Goal: Task Accomplishment & Management: Manage account settings

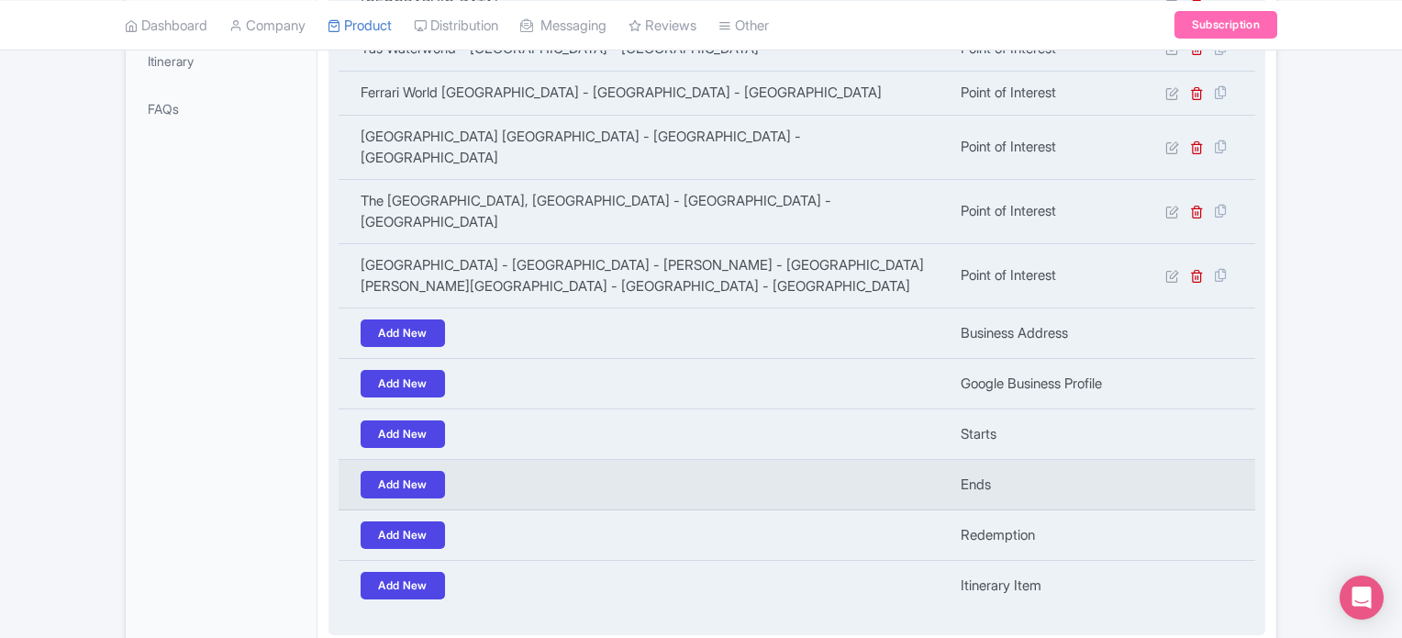
scroll to position [668, 0]
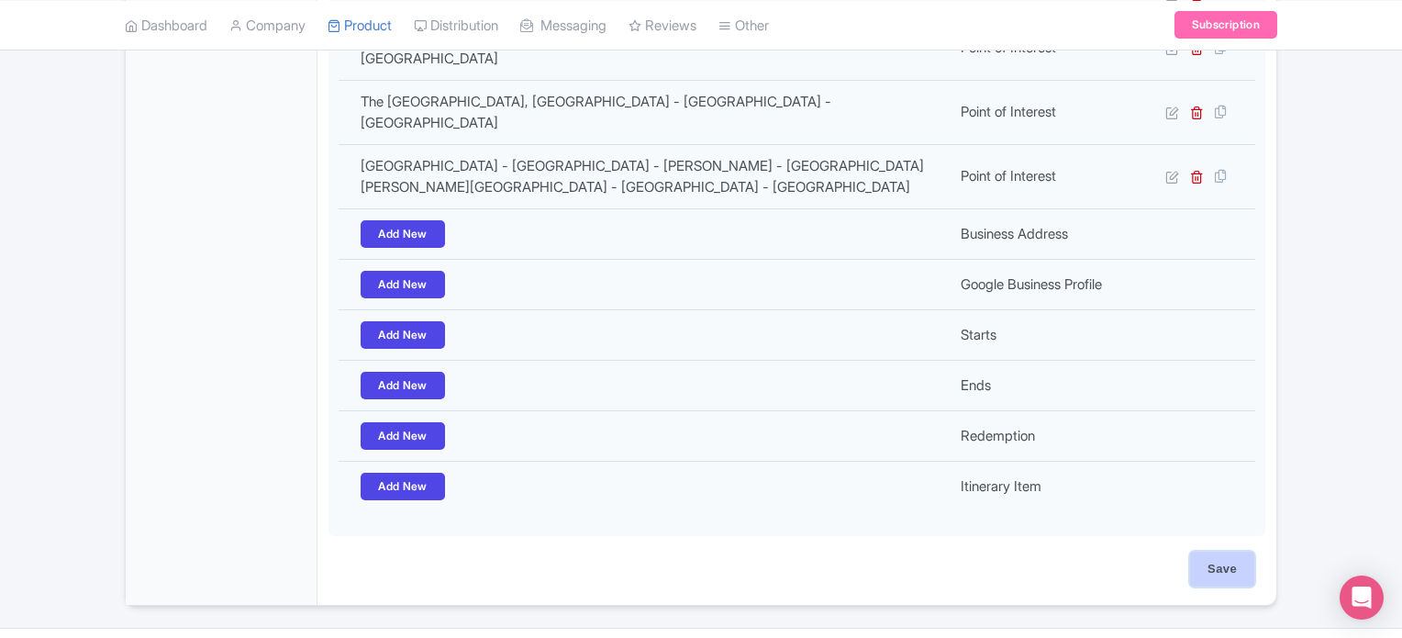
click at [1219, 551] on input "Save" at bounding box center [1222, 568] width 64 height 35
type input "Update Product"
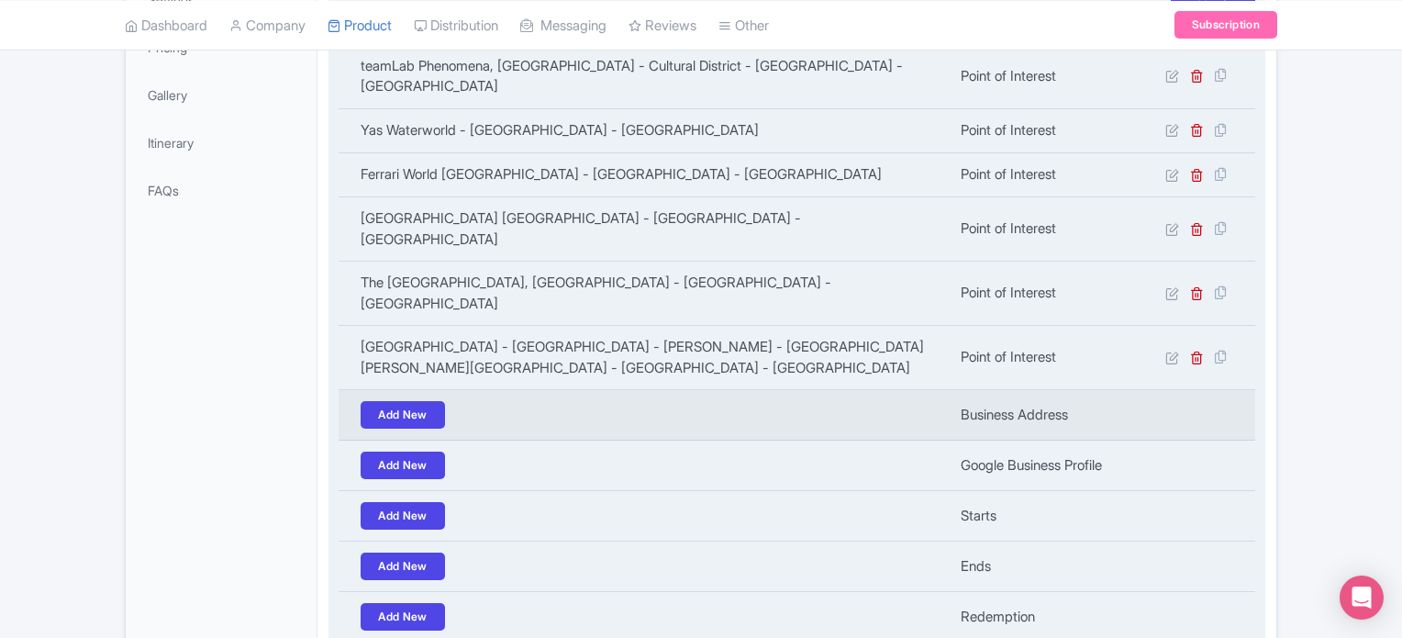
scroll to position [301, 0]
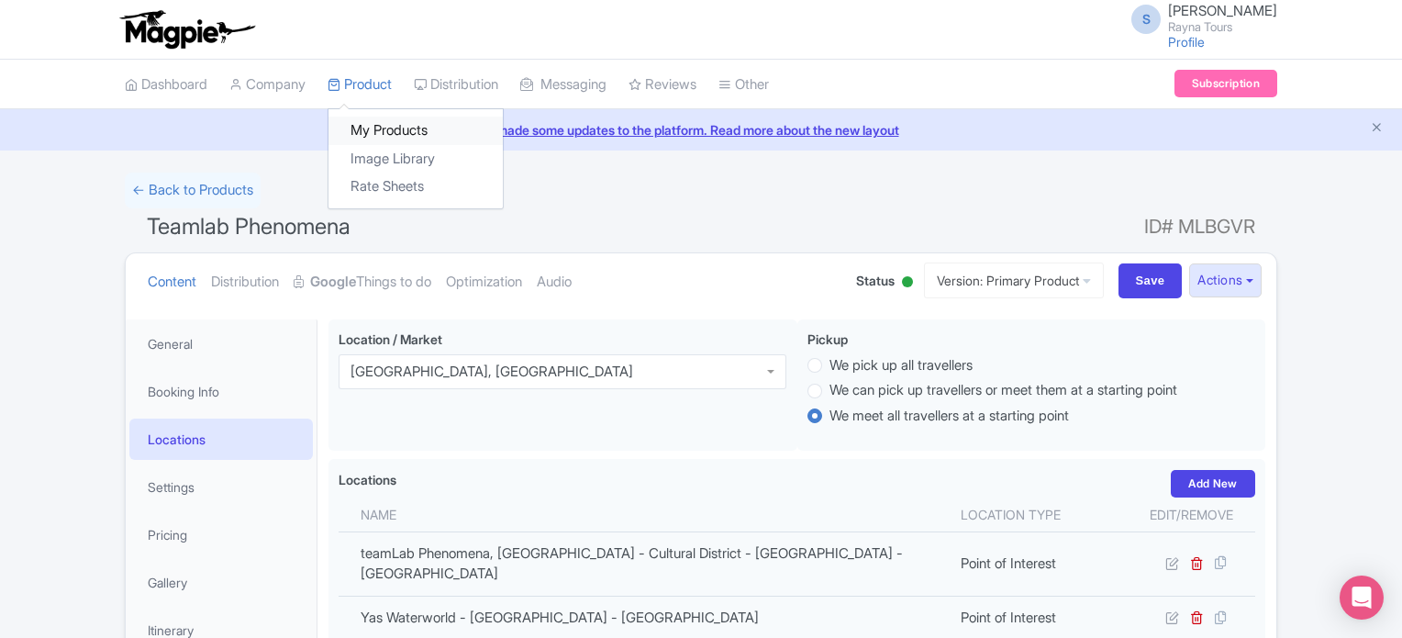
click at [384, 131] on link "My Products" at bounding box center [415, 131] width 174 height 28
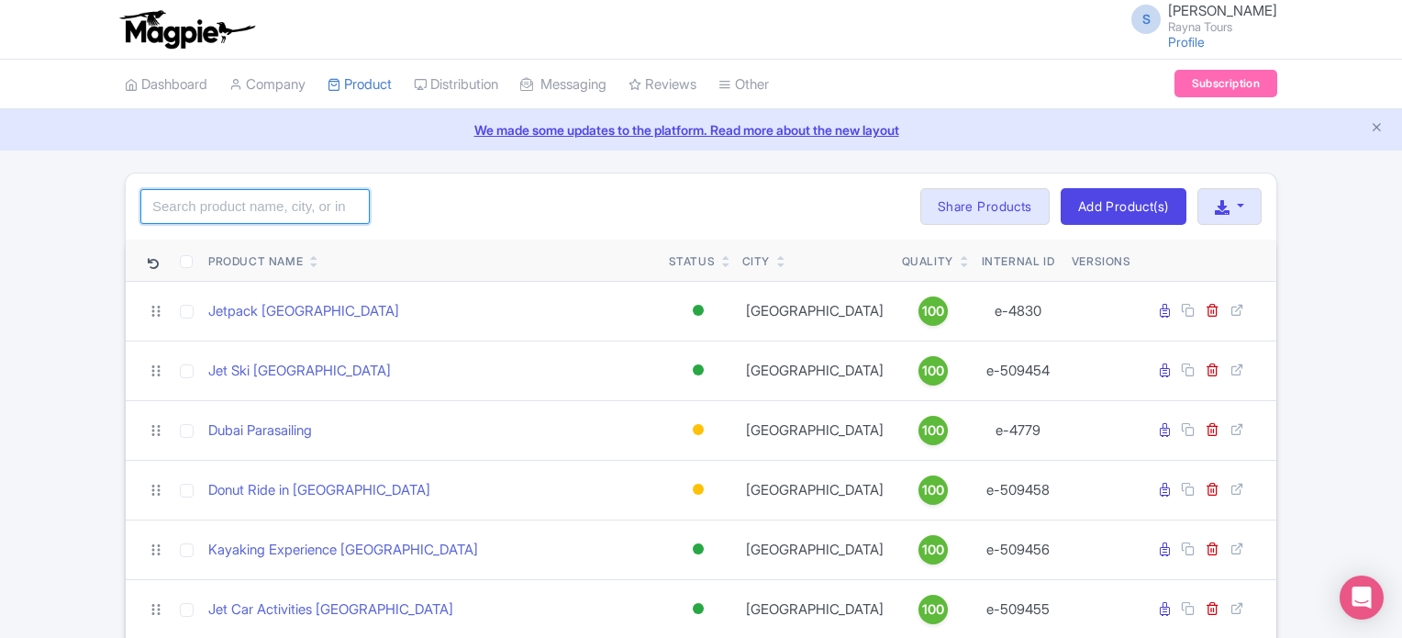
click at [275, 203] on input "search" at bounding box center [254, 206] width 229 height 35
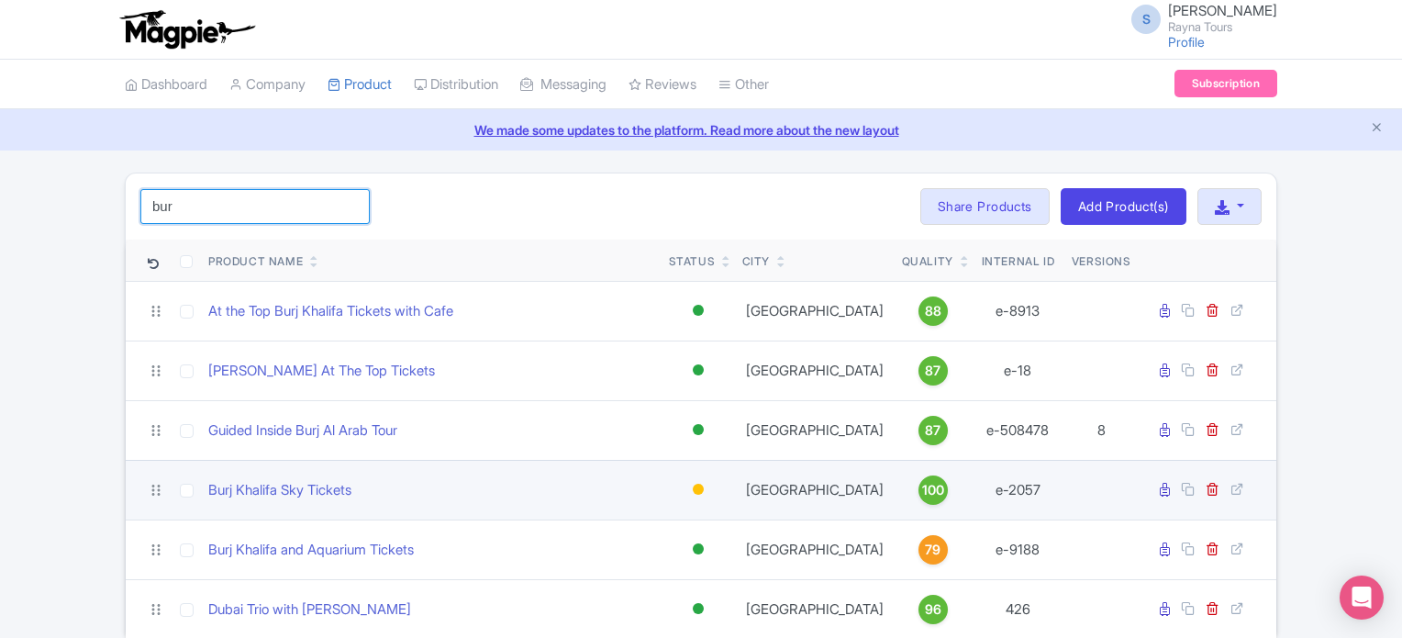
type input "bur"
click at [696, 487] on div at bounding box center [698, 488] width 11 height 11
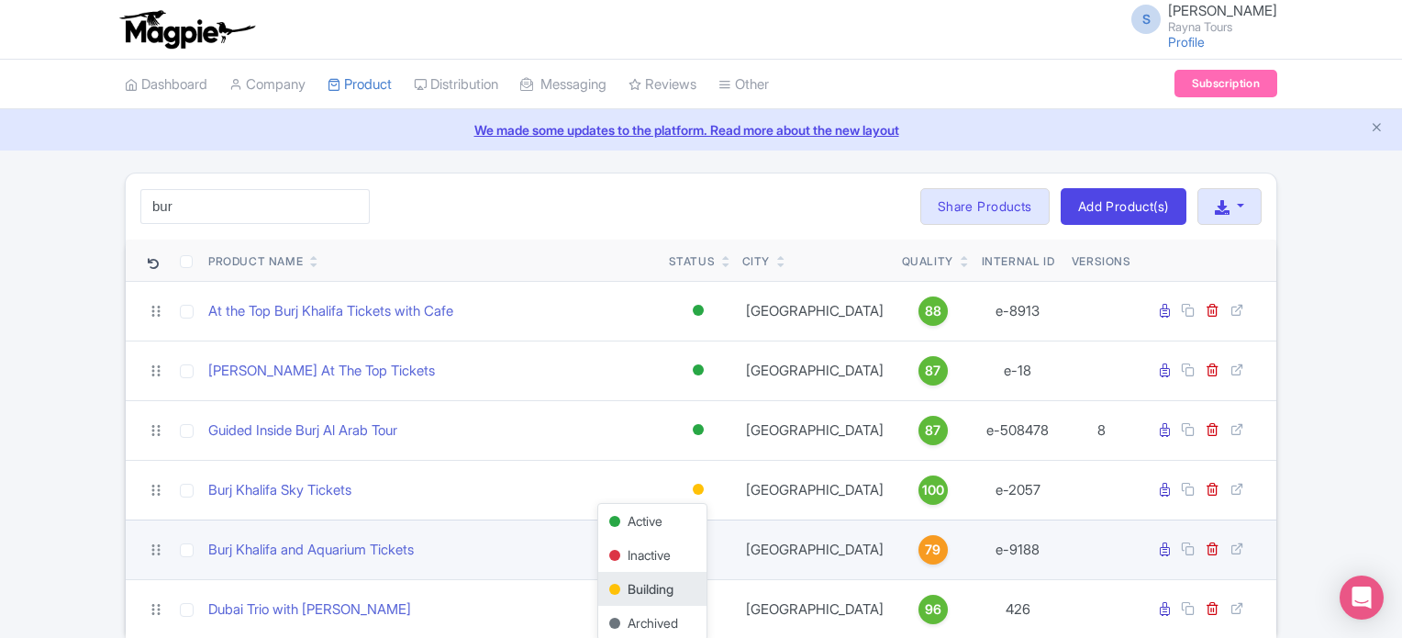
click at [639, 520] on div "Active" at bounding box center [652, 521] width 108 height 34
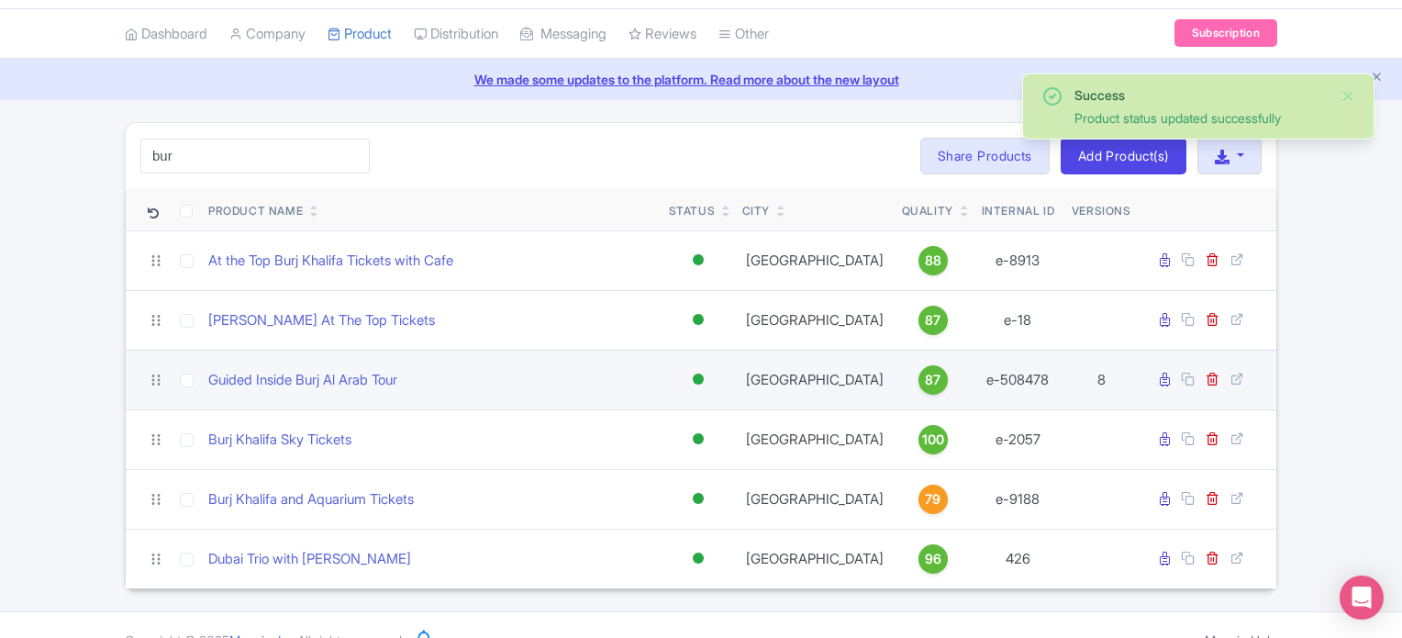
scroll to position [77, 0]
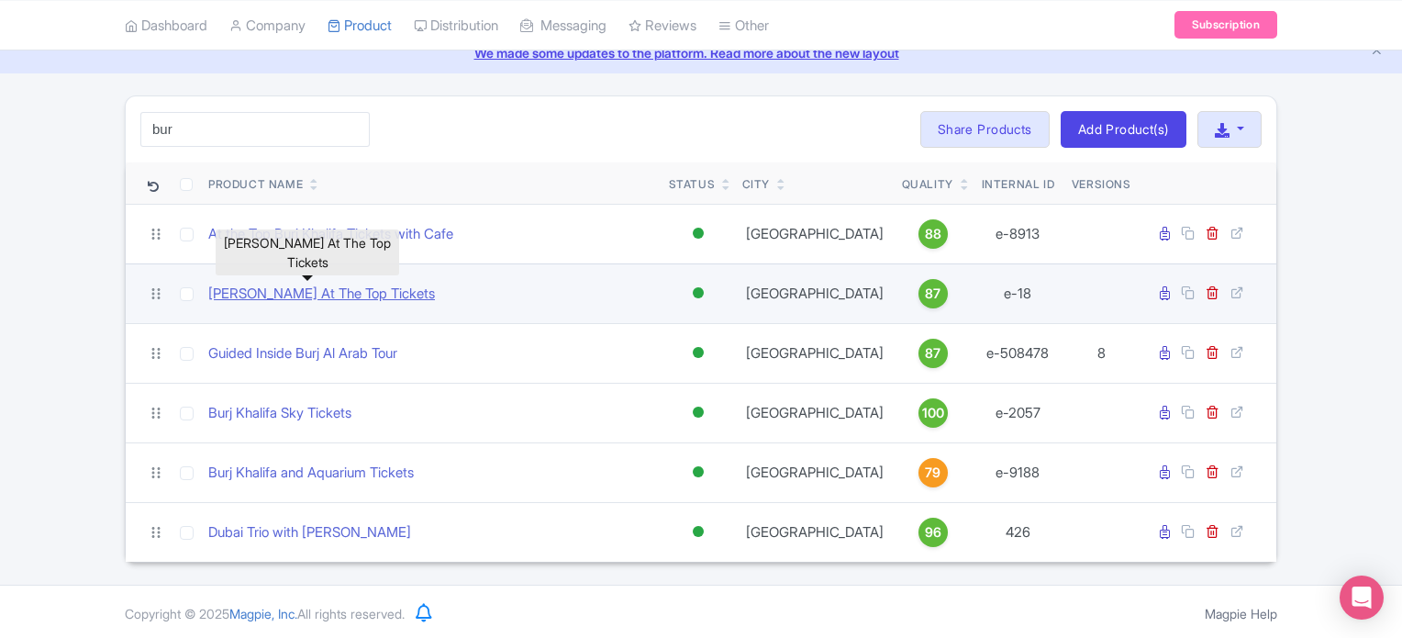
click at [301, 293] on link "Burj Khalifa At The Top Tickets" at bounding box center [321, 293] width 227 height 21
click at [360, 290] on link "Burj Khalifa At The Top Tickets" at bounding box center [321, 293] width 227 height 21
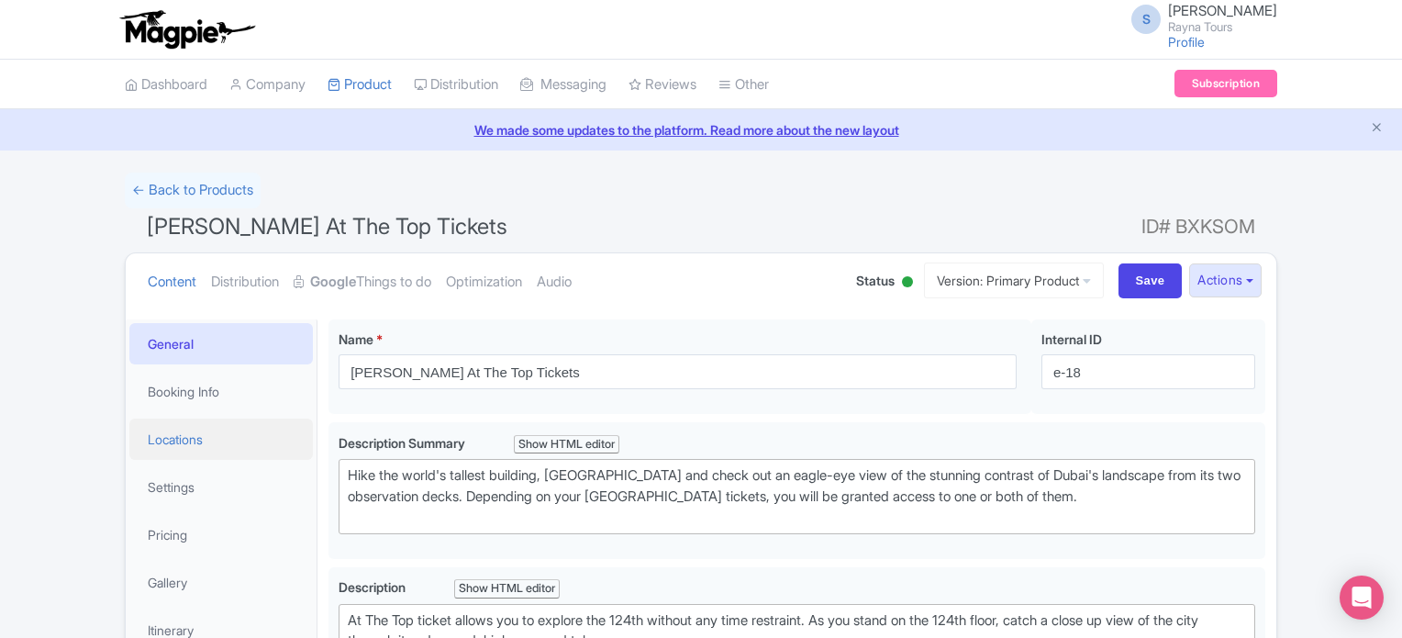
click at [199, 439] on link "Locations" at bounding box center [220, 438] width 183 height 41
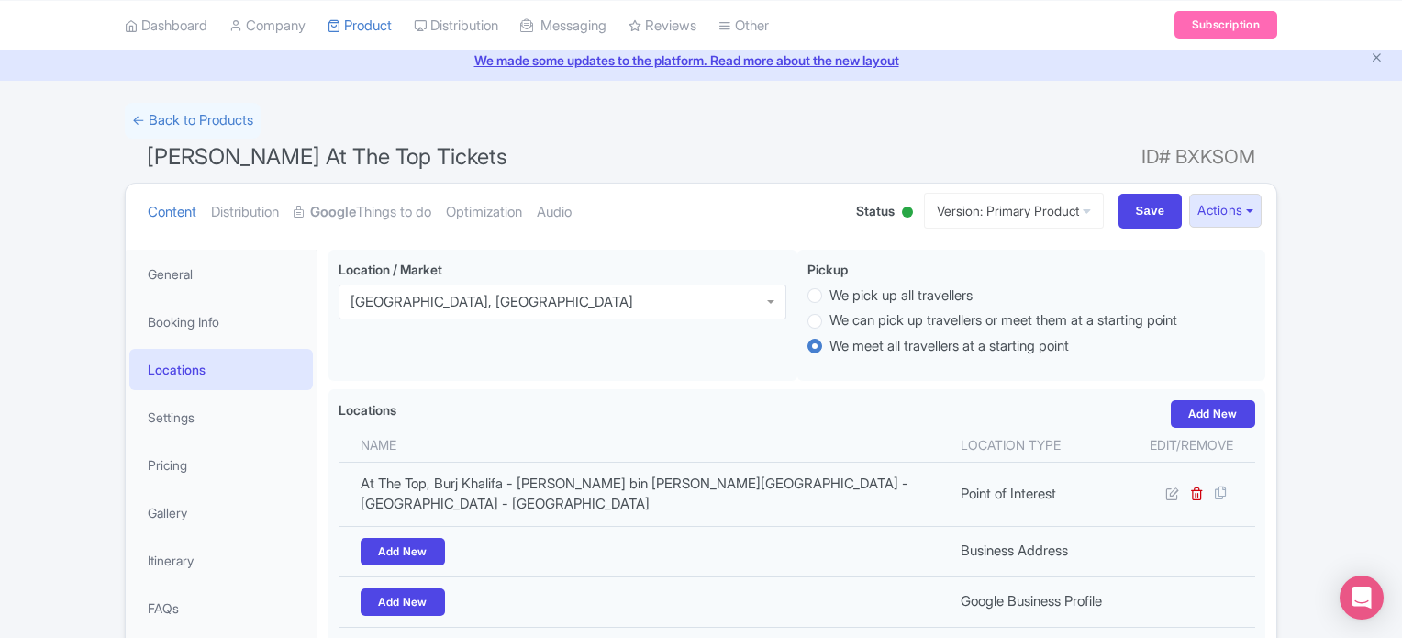
scroll to position [183, 0]
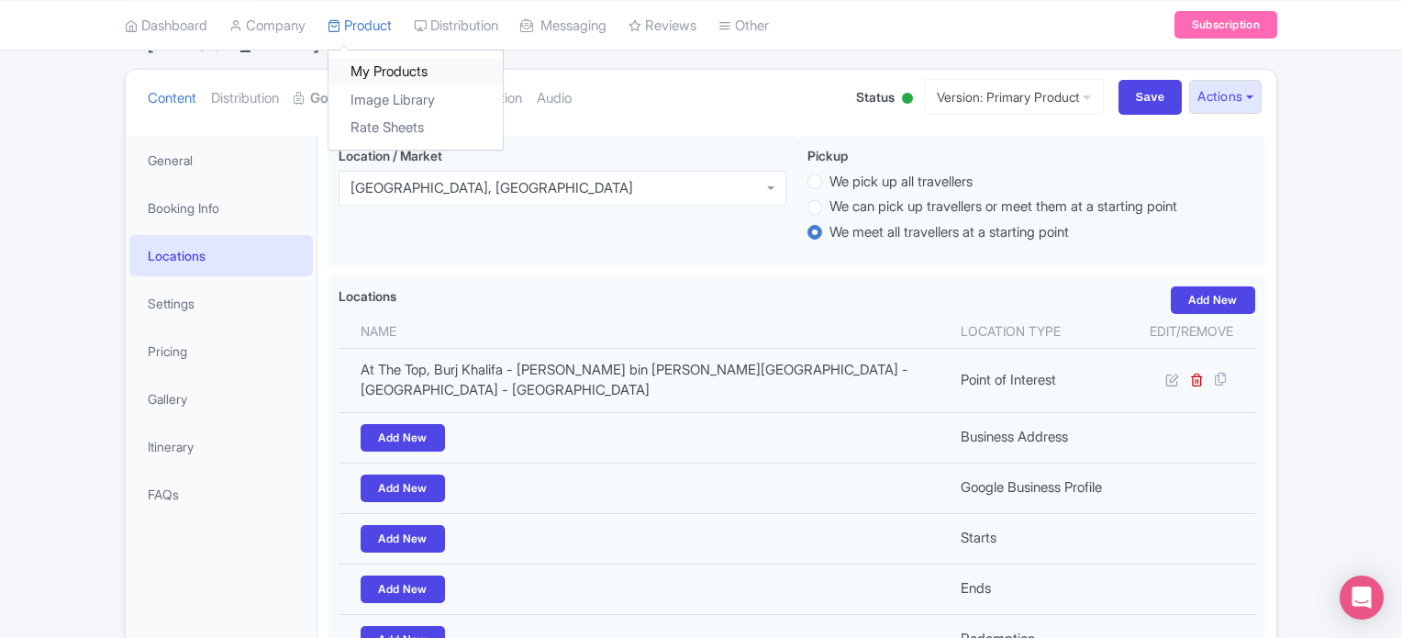
click at [374, 65] on link "My Products" at bounding box center [415, 72] width 174 height 28
